Goal: Task Accomplishment & Management: Manage account settings

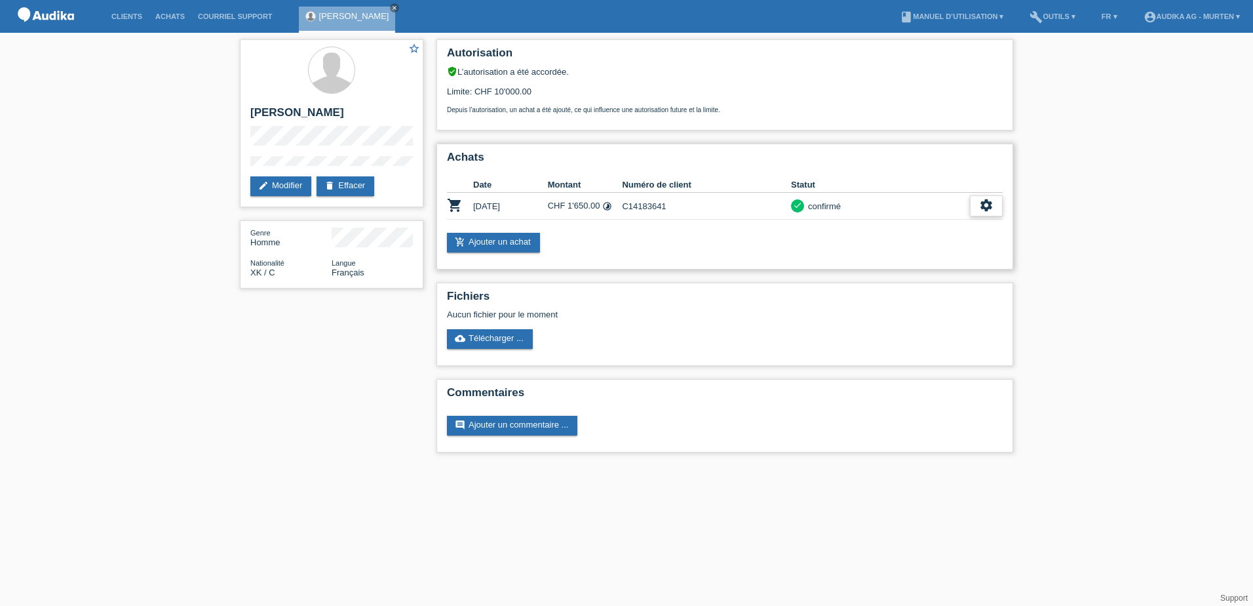
click at [983, 206] on icon "settings" at bounding box center [986, 205] width 14 height 14
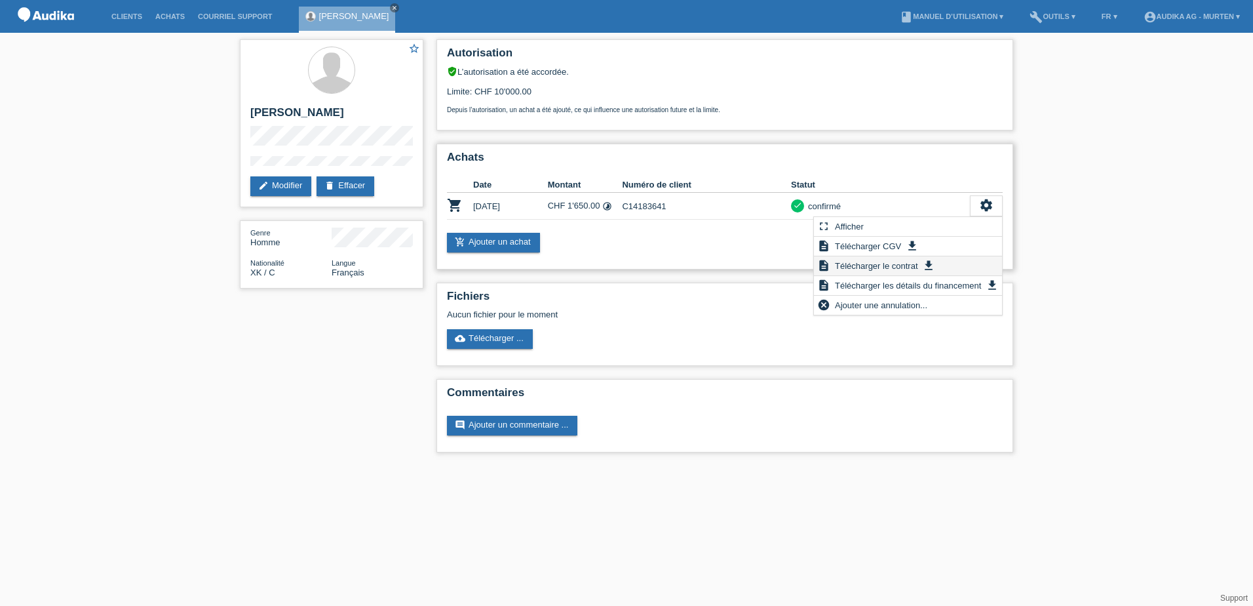
click at [927, 265] on icon "get_app" at bounding box center [928, 265] width 13 height 13
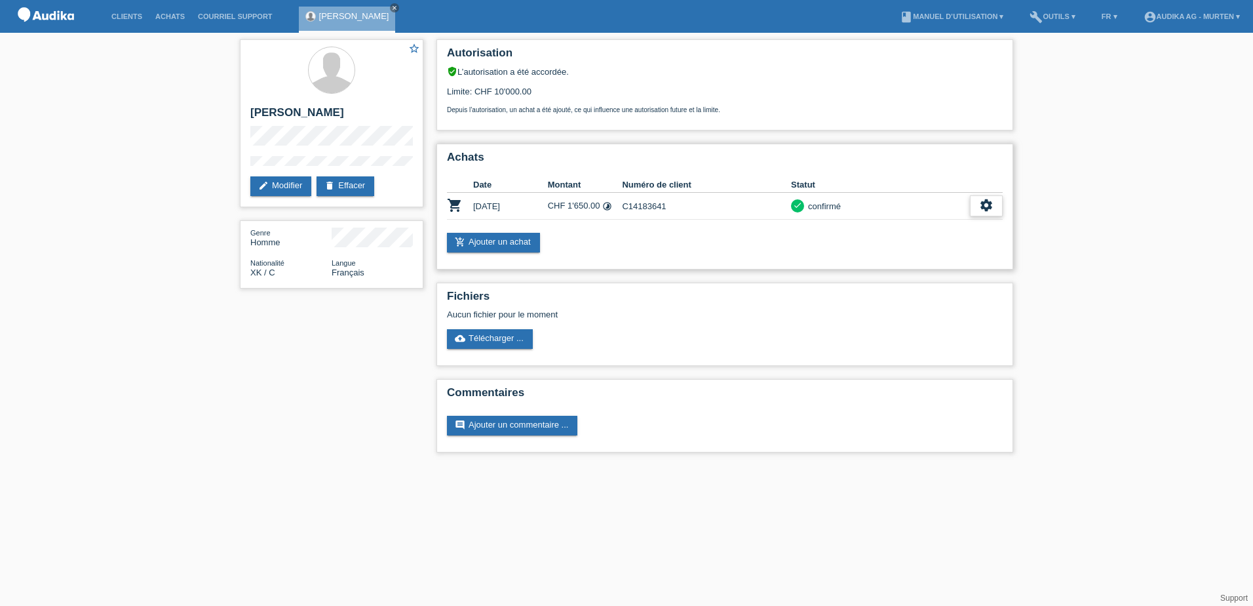
click at [989, 208] on icon "settings" at bounding box center [986, 205] width 14 height 14
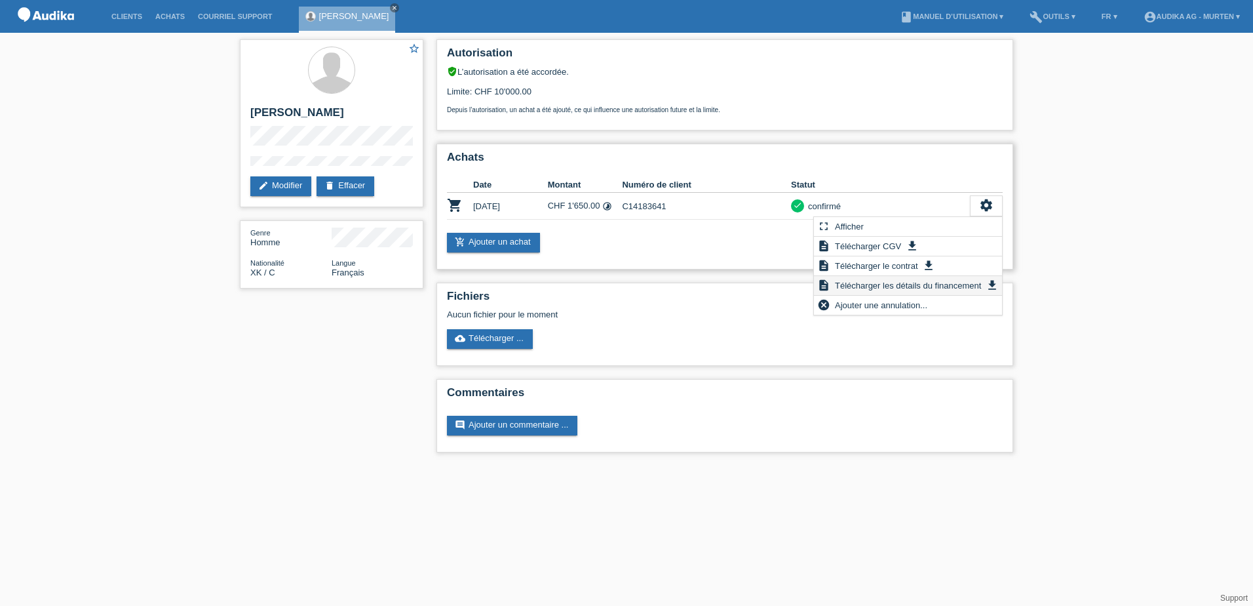
click at [990, 286] on icon "get_app" at bounding box center [992, 285] width 13 height 13
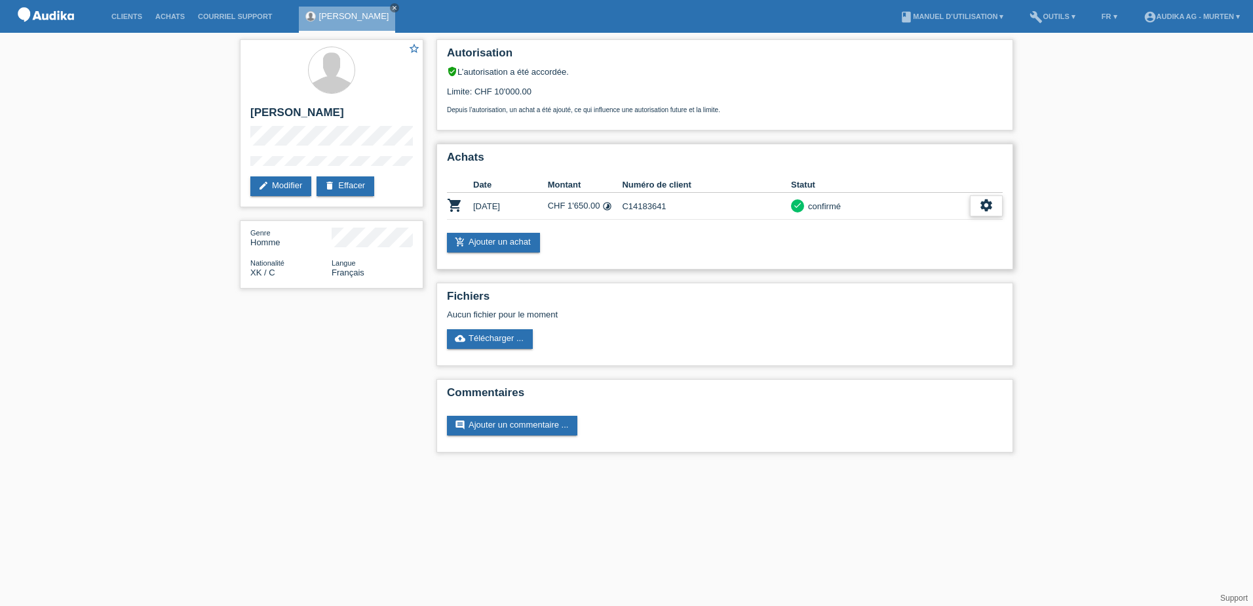
click at [990, 205] on icon "settings" at bounding box center [986, 205] width 14 height 14
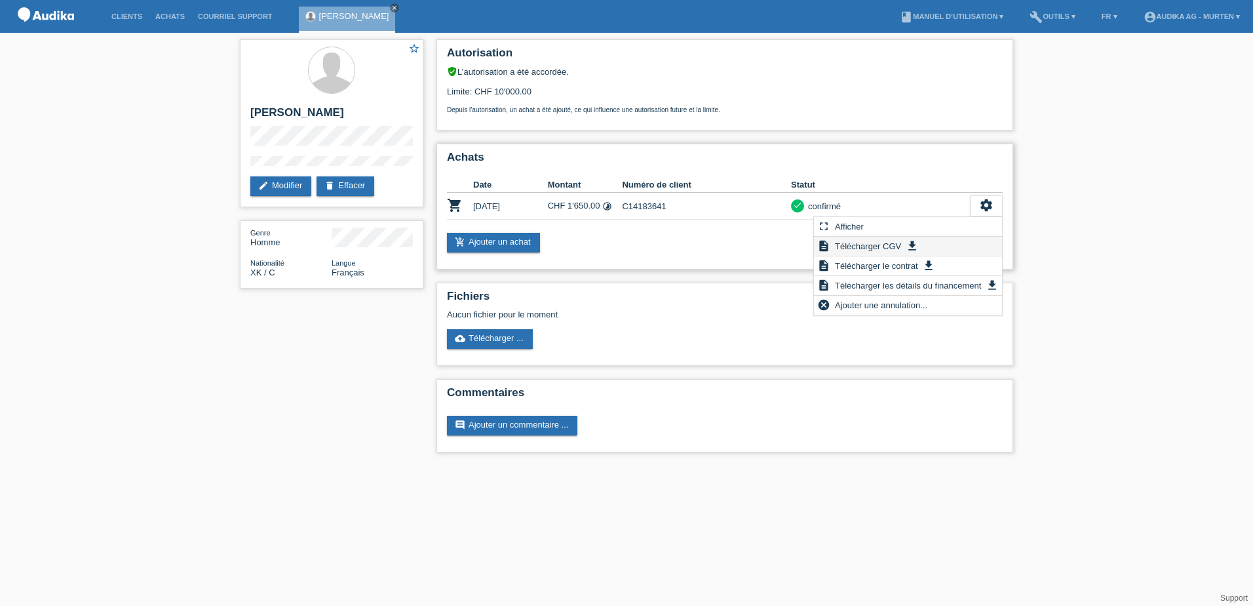
click at [906, 243] on icon "get_app" at bounding box center [912, 245] width 13 height 13
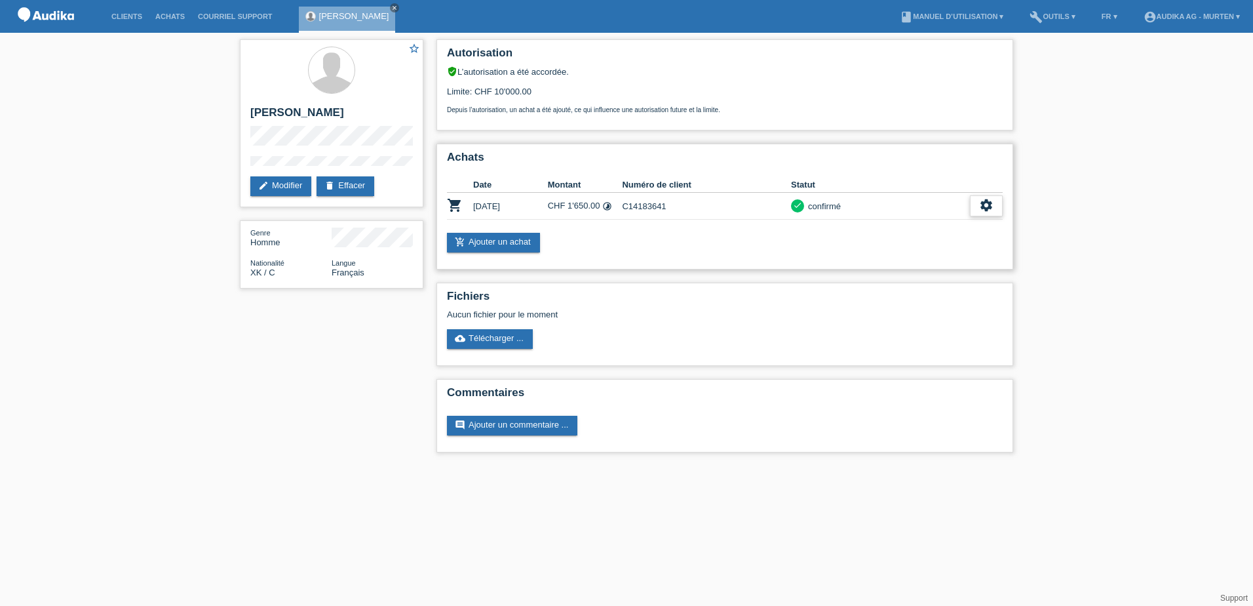
click at [984, 210] on icon "settings" at bounding box center [986, 205] width 14 height 14
click at [391, 5] on icon "close" at bounding box center [394, 8] width 7 height 7
click at [135, 14] on link "Clients" at bounding box center [127, 16] width 44 height 8
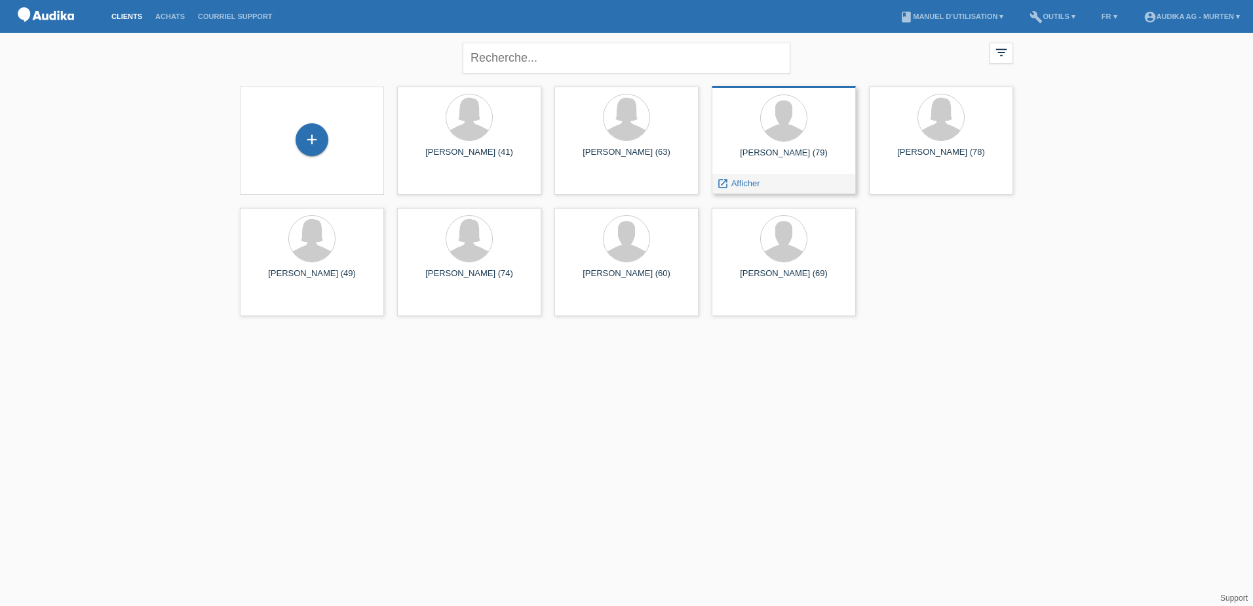
click at [771, 153] on div "[PERSON_NAME] (79)" at bounding box center [783, 157] width 123 height 21
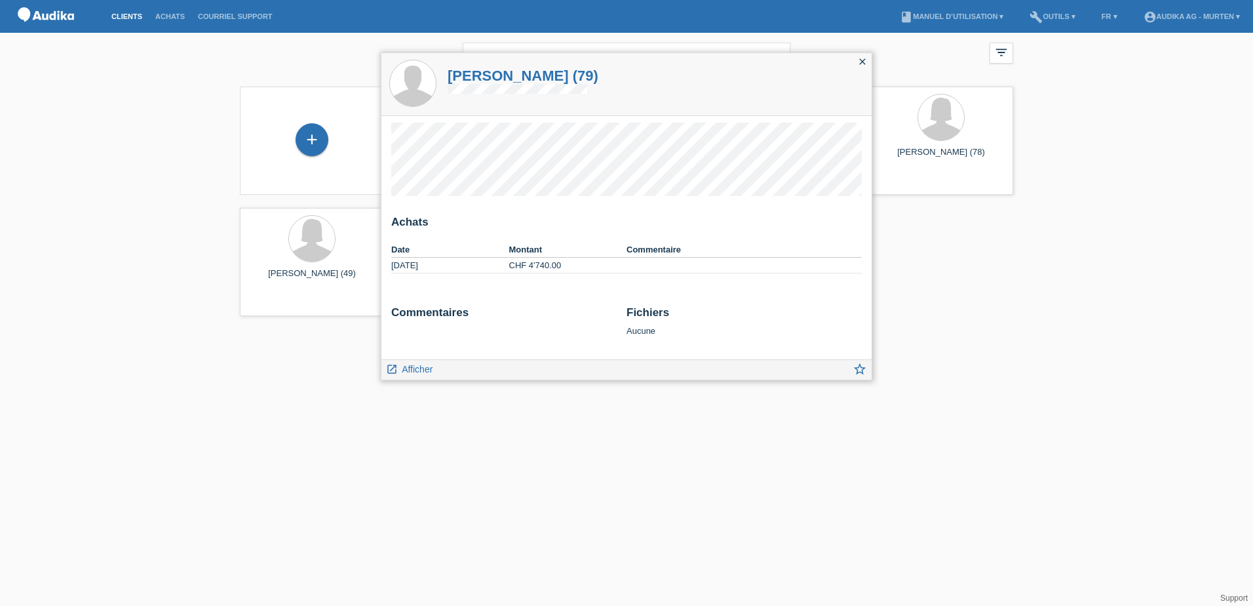
click at [862, 59] on icon "close" at bounding box center [862, 61] width 10 height 10
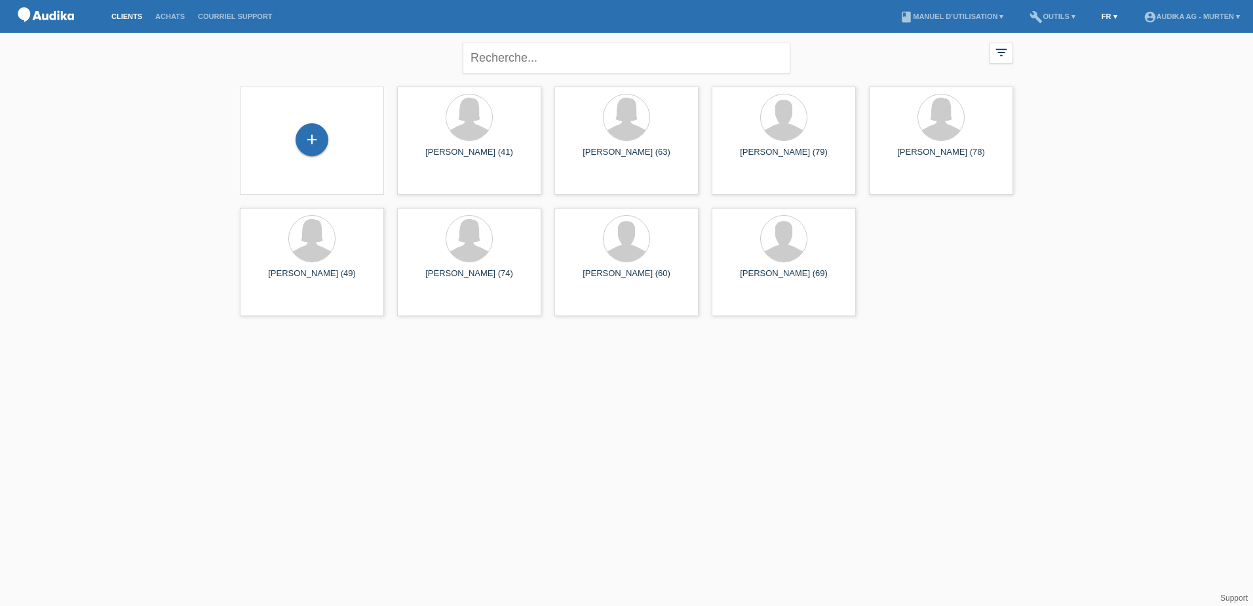
click at [1104, 13] on link "FR ▾" at bounding box center [1109, 16] width 29 height 8
click at [1081, 25] on span "Deutsch" at bounding box center [1074, 30] width 35 height 16
click at [598, 304] on span "Anzeigen" at bounding box center [591, 305] width 35 height 10
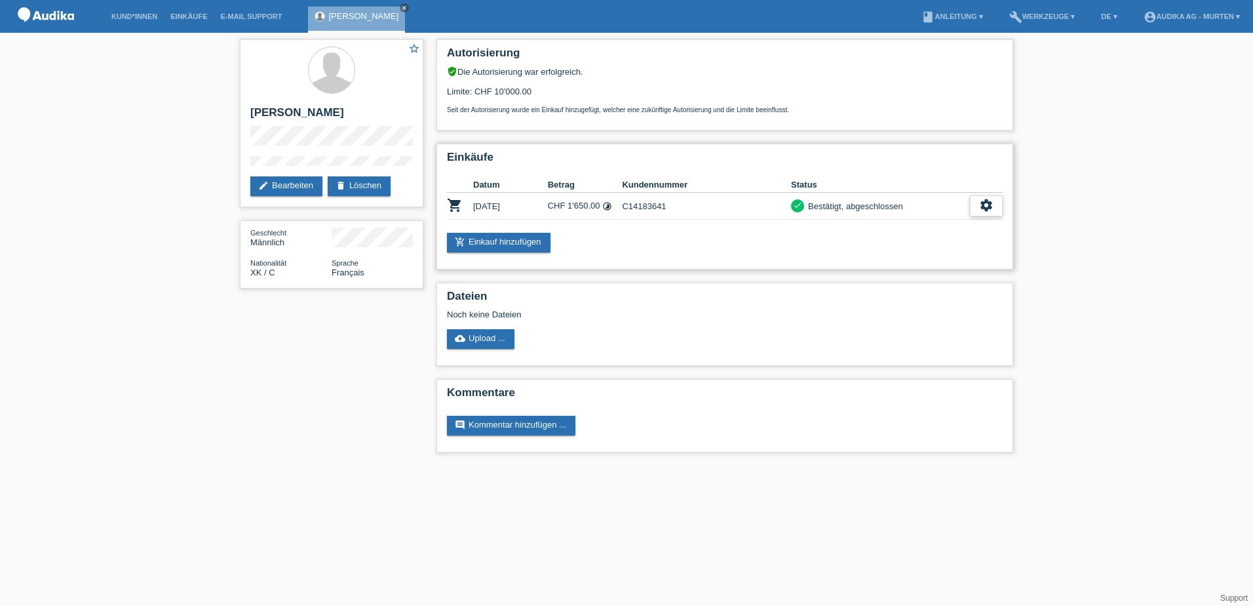
click at [978, 204] on div "settings" at bounding box center [986, 205] width 33 height 21
click at [981, 204] on icon "settings" at bounding box center [986, 205] width 14 height 14
click at [930, 262] on div "Einkäufe Datum Betrag Kundennummer Status shopping_cart 01.10.2025 CHF 1'650.00…" at bounding box center [725, 207] width 577 height 126
click at [987, 201] on icon "settings" at bounding box center [986, 205] width 14 height 14
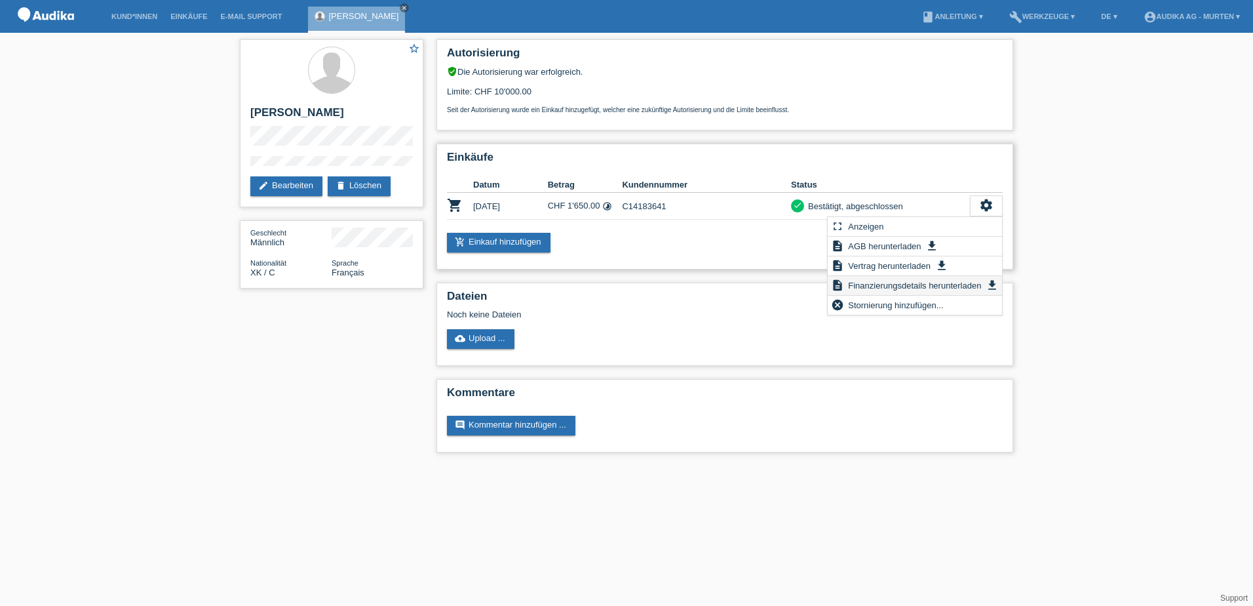
click at [989, 281] on icon "get_app" at bounding box center [992, 285] width 13 height 13
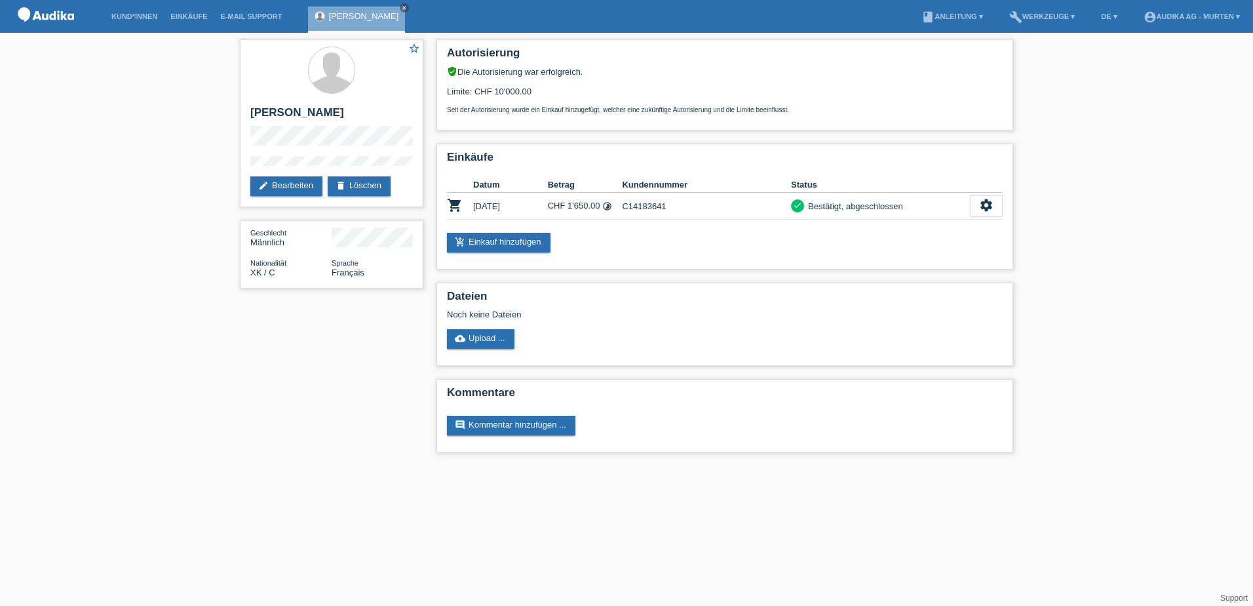
click at [132, 12] on li "Kund*innen" at bounding box center [134, 16] width 59 height 33
click at [134, 18] on link "Kund*innen" at bounding box center [134, 16] width 59 height 8
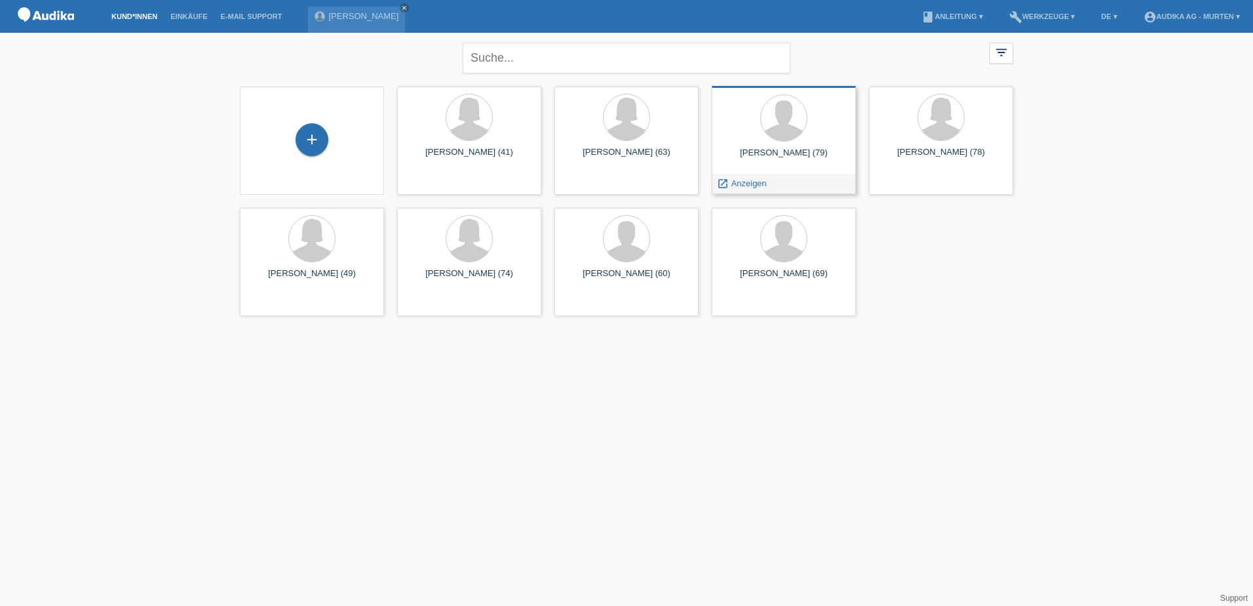
click at [788, 147] on div "Paul Jakob (79)" at bounding box center [783, 157] width 123 height 21
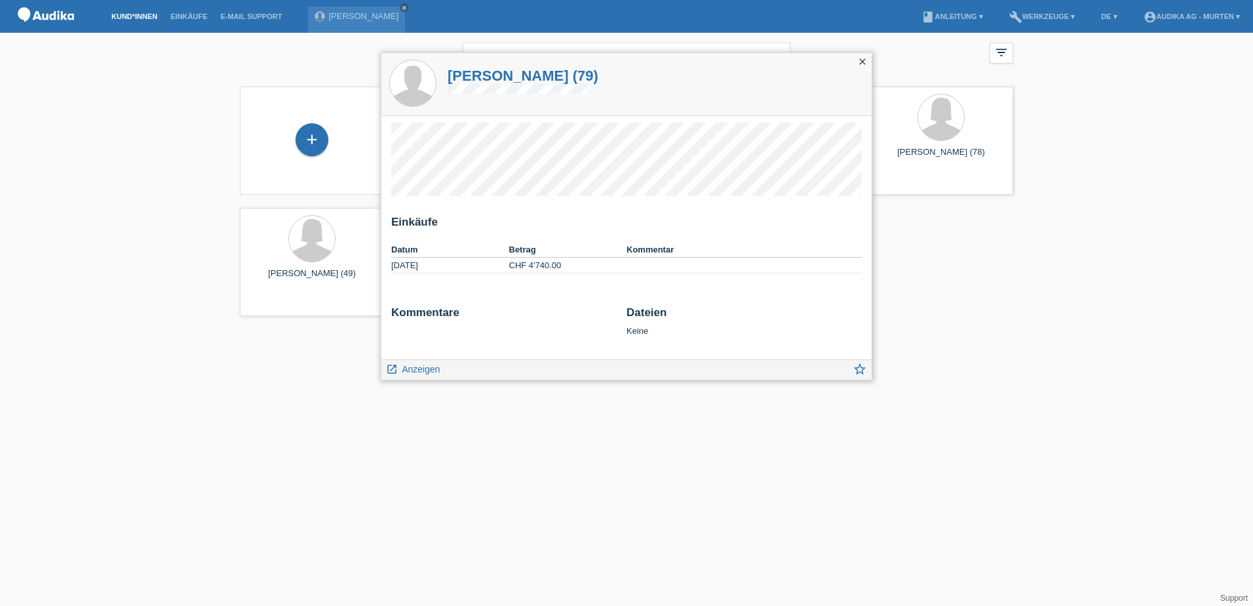
click at [767, 212] on div "Einkäufe Datum Betrag Kommentar 05.05.2025 CHF 4'740.00" at bounding box center [627, 237] width 490 height 243
click at [427, 368] on span "Anzeigen" at bounding box center [421, 369] width 38 height 10
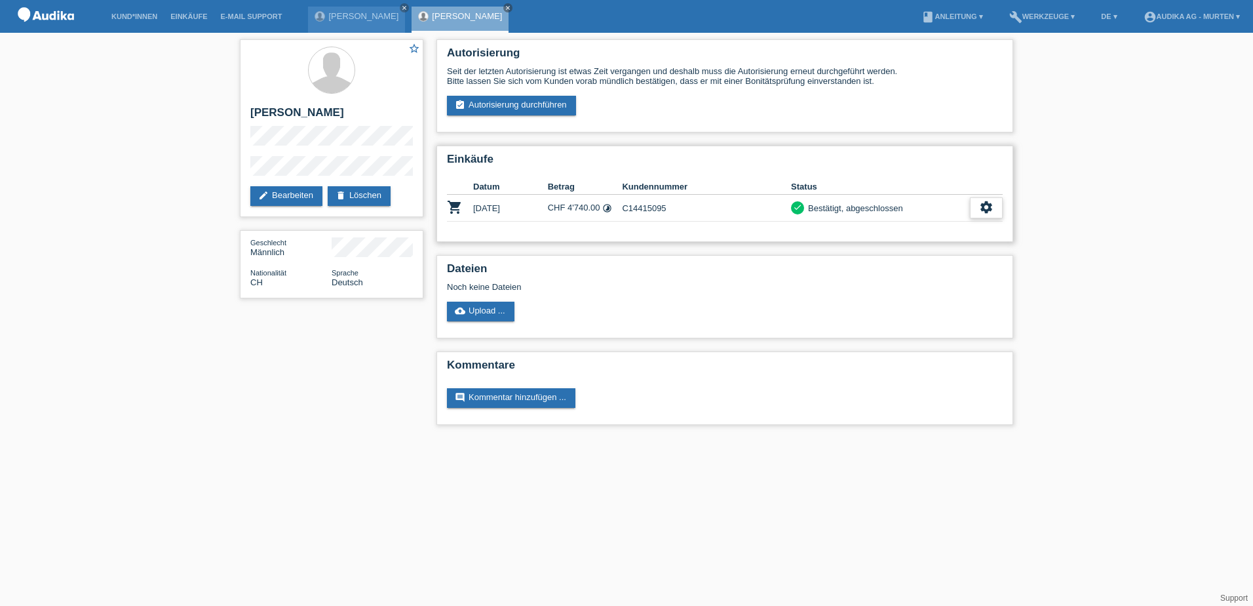
click at [980, 205] on icon "settings" at bounding box center [986, 207] width 14 height 14
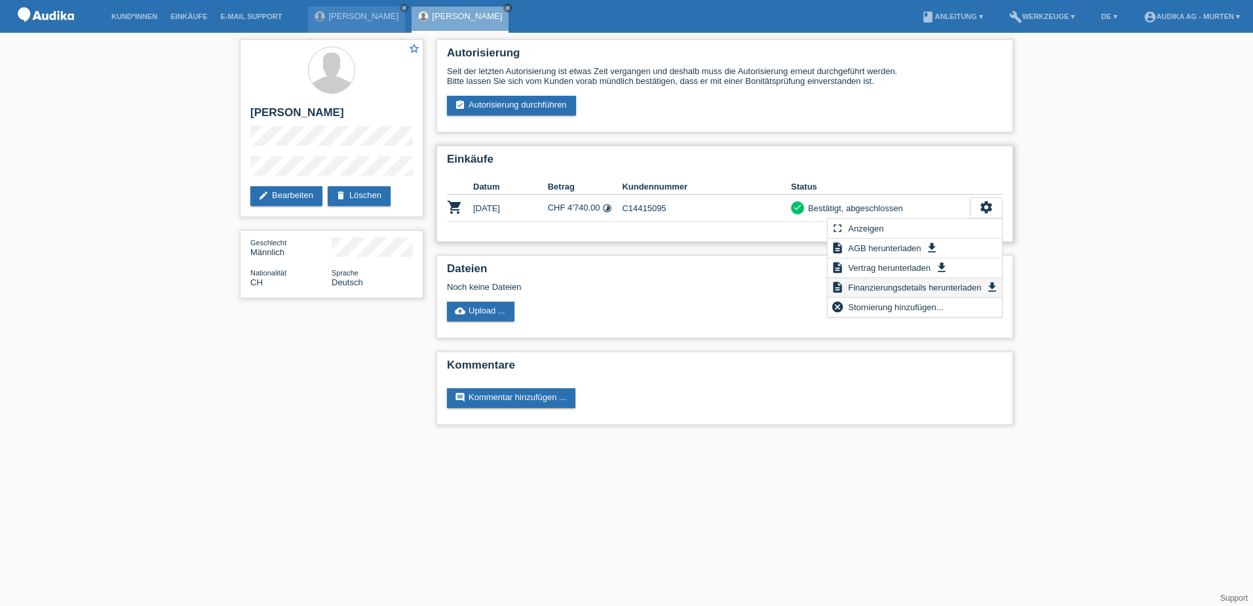
click at [945, 284] on span "Finanzierungsdetails herunterladen" at bounding box center [914, 287] width 137 height 16
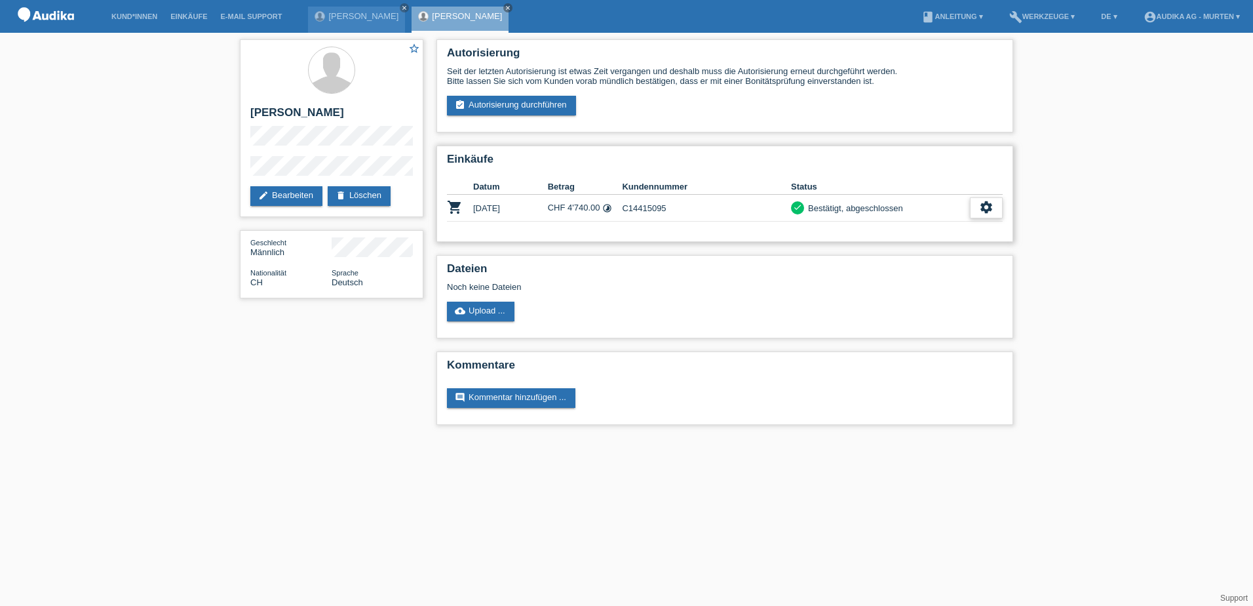
click at [985, 208] on icon "settings" at bounding box center [986, 207] width 14 height 14
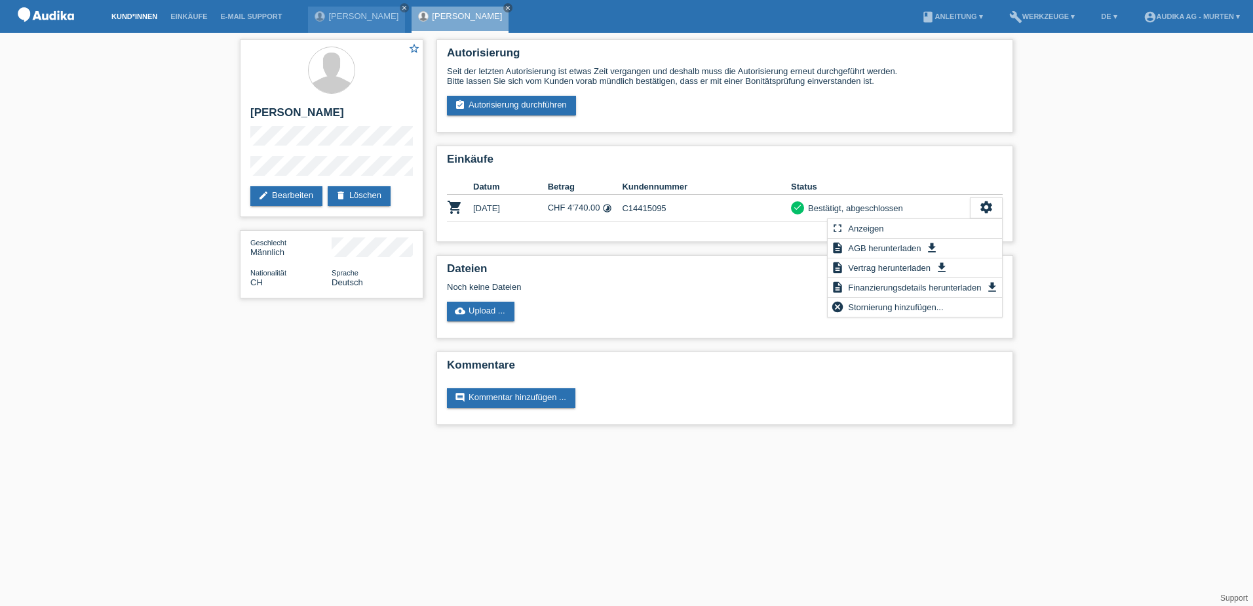
click at [127, 14] on link "Kund*innen" at bounding box center [134, 16] width 59 height 8
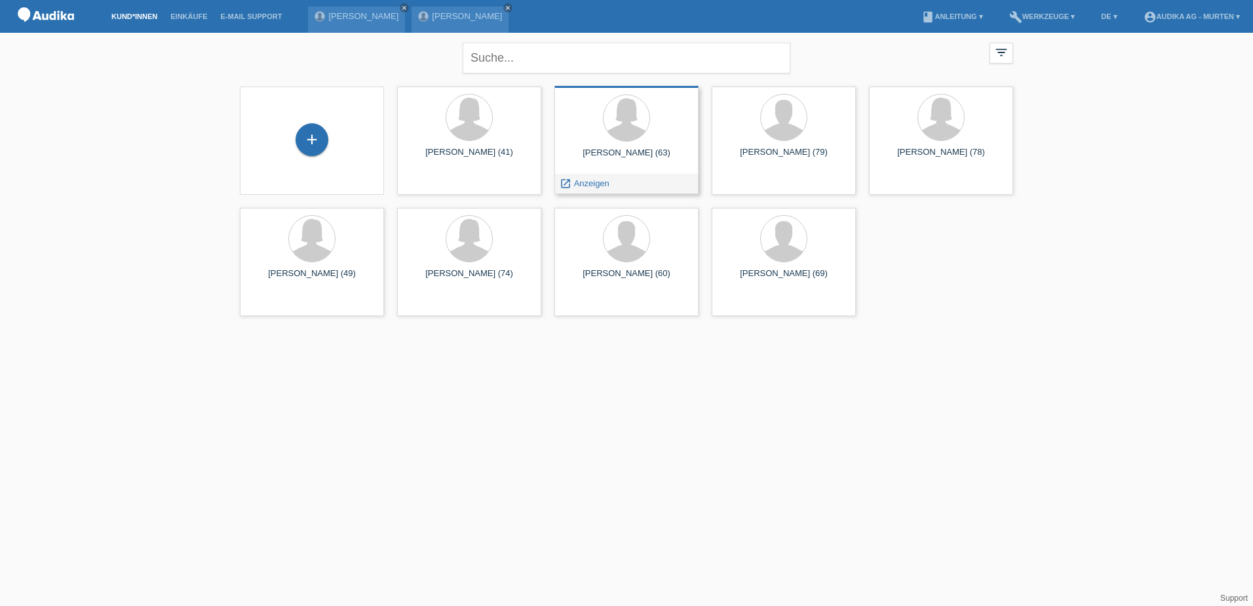
click at [633, 152] on div "[PERSON_NAME] (63)" at bounding box center [626, 157] width 123 height 21
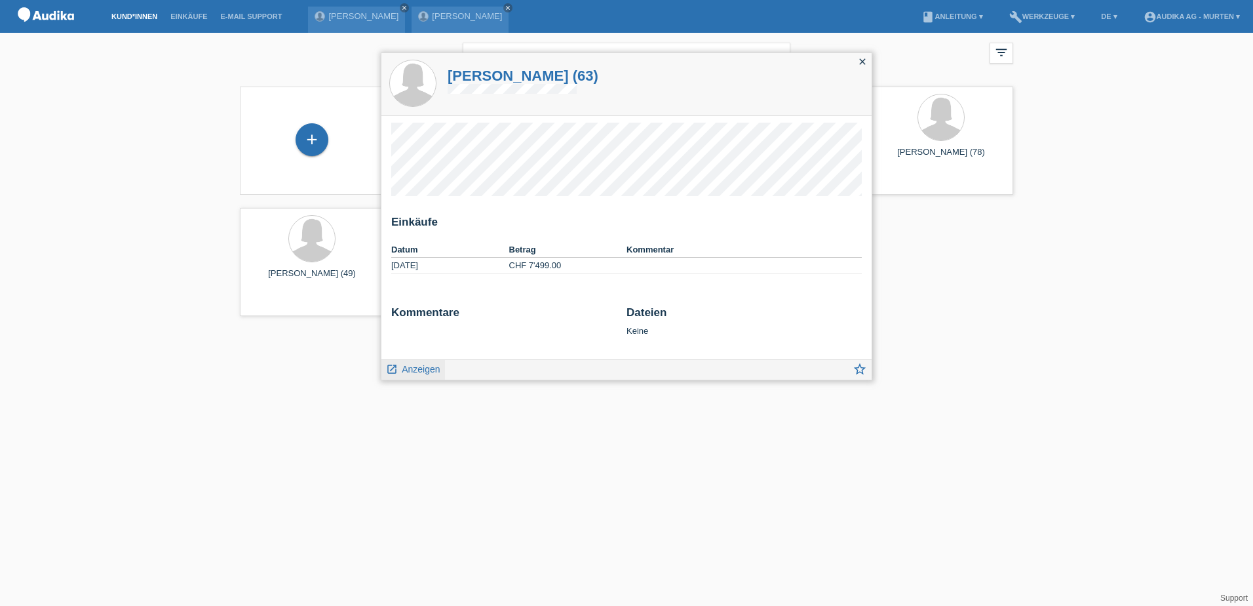
click at [420, 367] on span "Anzeigen" at bounding box center [421, 369] width 38 height 10
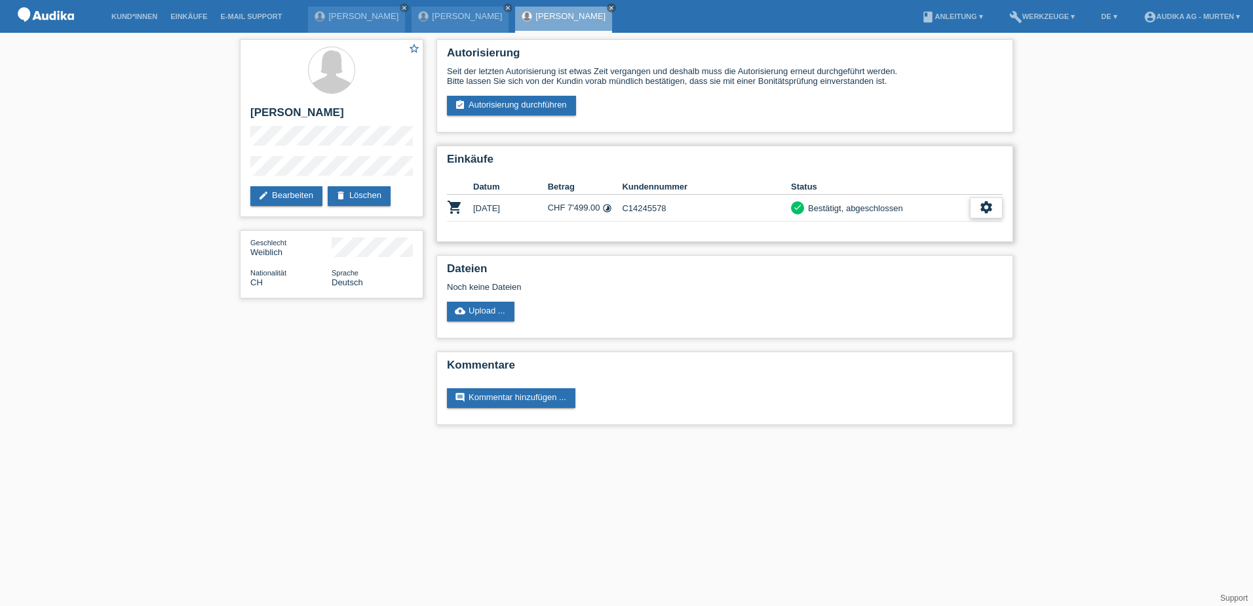
click at [992, 203] on icon "settings" at bounding box center [986, 207] width 14 height 14
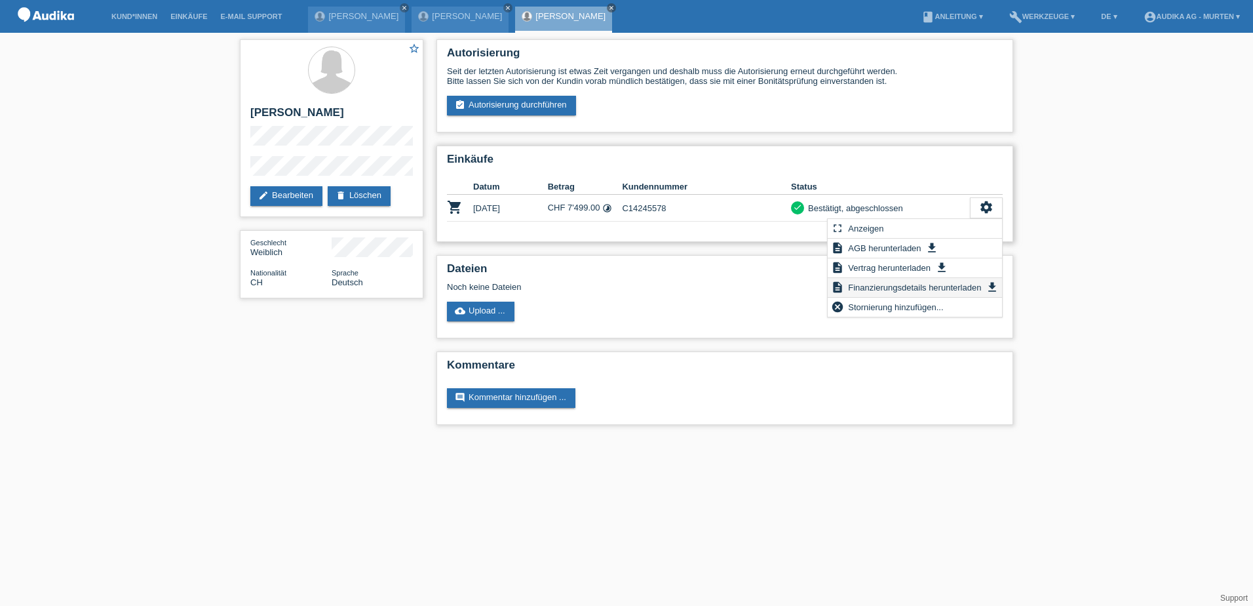
click at [939, 285] on span "Finanzierungsdetails herunterladen" at bounding box center [914, 287] width 137 height 16
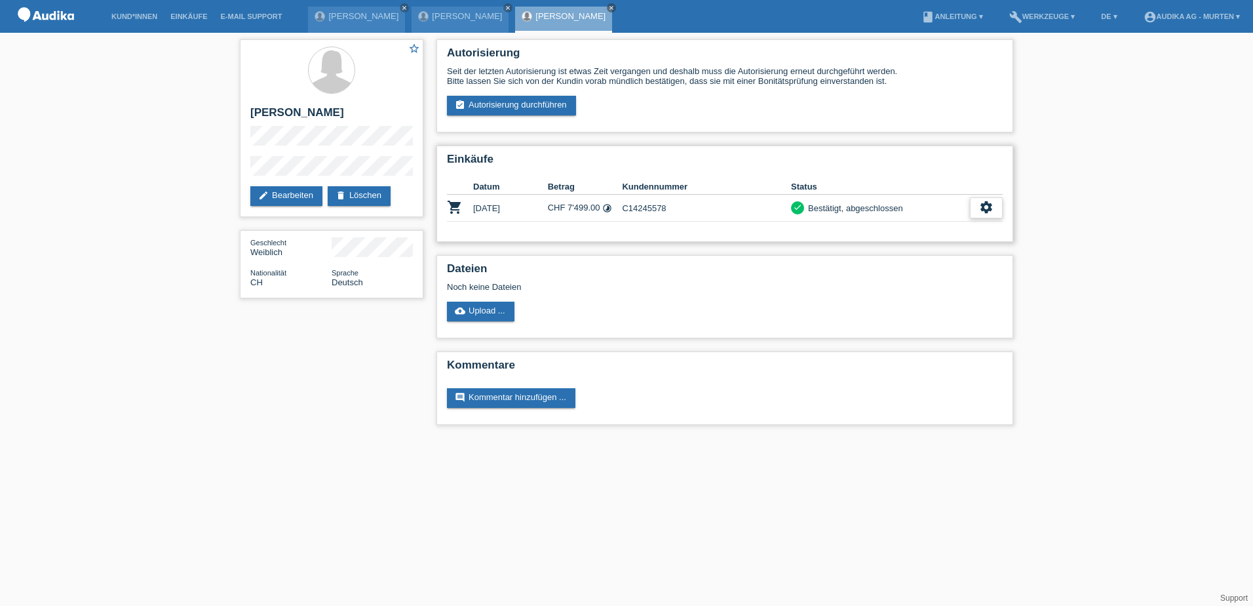
click at [985, 205] on icon "settings" at bounding box center [986, 207] width 14 height 14
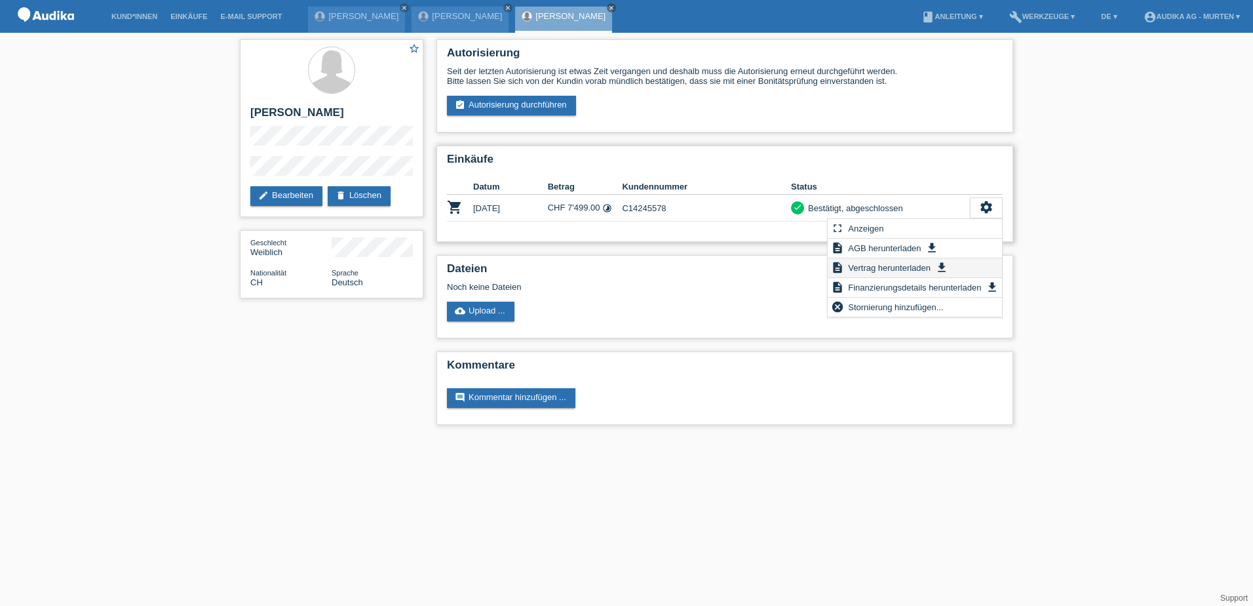
click at [932, 265] on span "Vertrag herunterladen" at bounding box center [889, 268] width 87 height 16
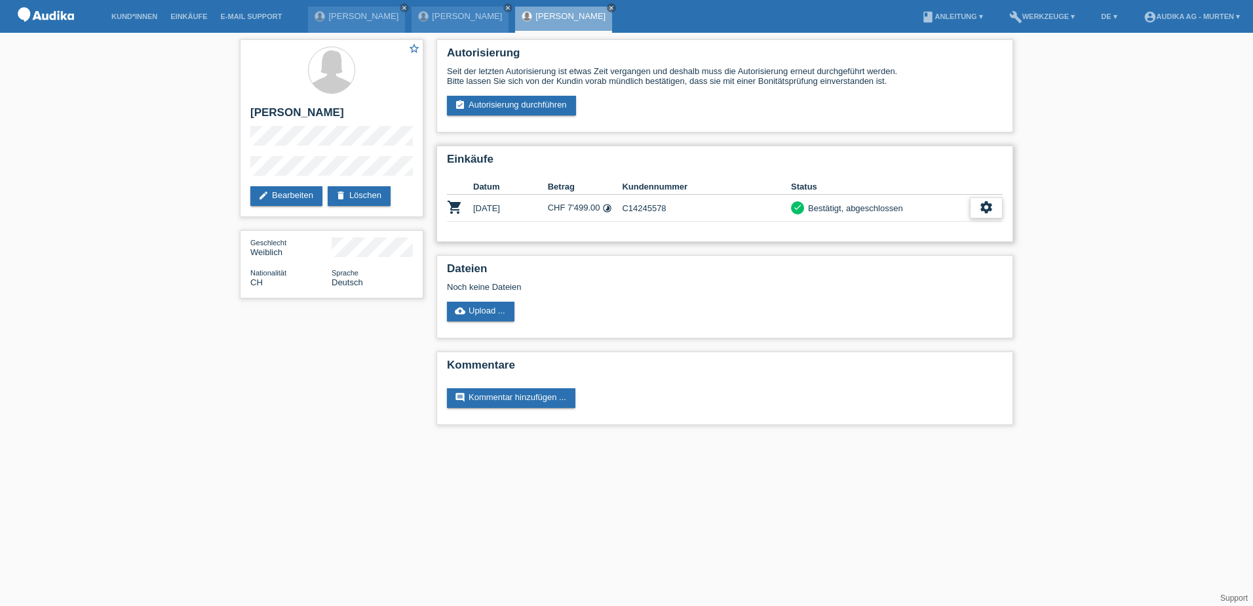
click at [987, 206] on icon "settings" at bounding box center [986, 207] width 14 height 14
click at [608, 5] on icon "close" at bounding box center [611, 8] width 7 height 7
click at [505, 7] on icon "close" at bounding box center [508, 8] width 7 height 7
click at [400, 3] on link "close" at bounding box center [404, 7] width 9 height 9
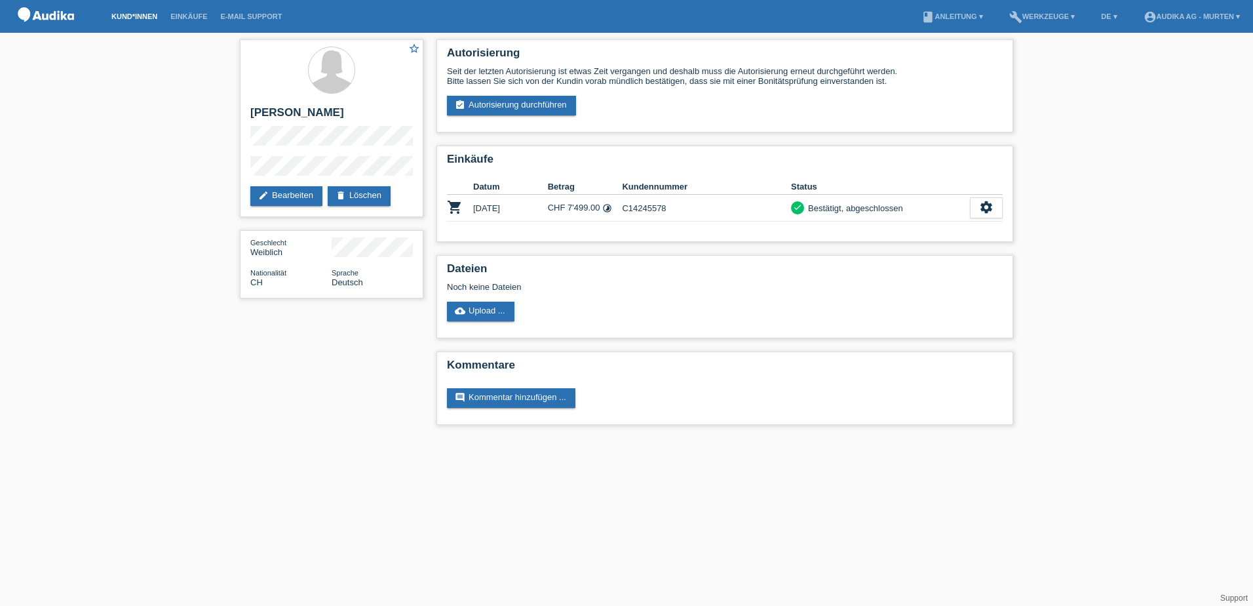
click at [128, 14] on link "Kund*innen" at bounding box center [134, 16] width 59 height 8
